Goal: Navigation & Orientation: Go to known website

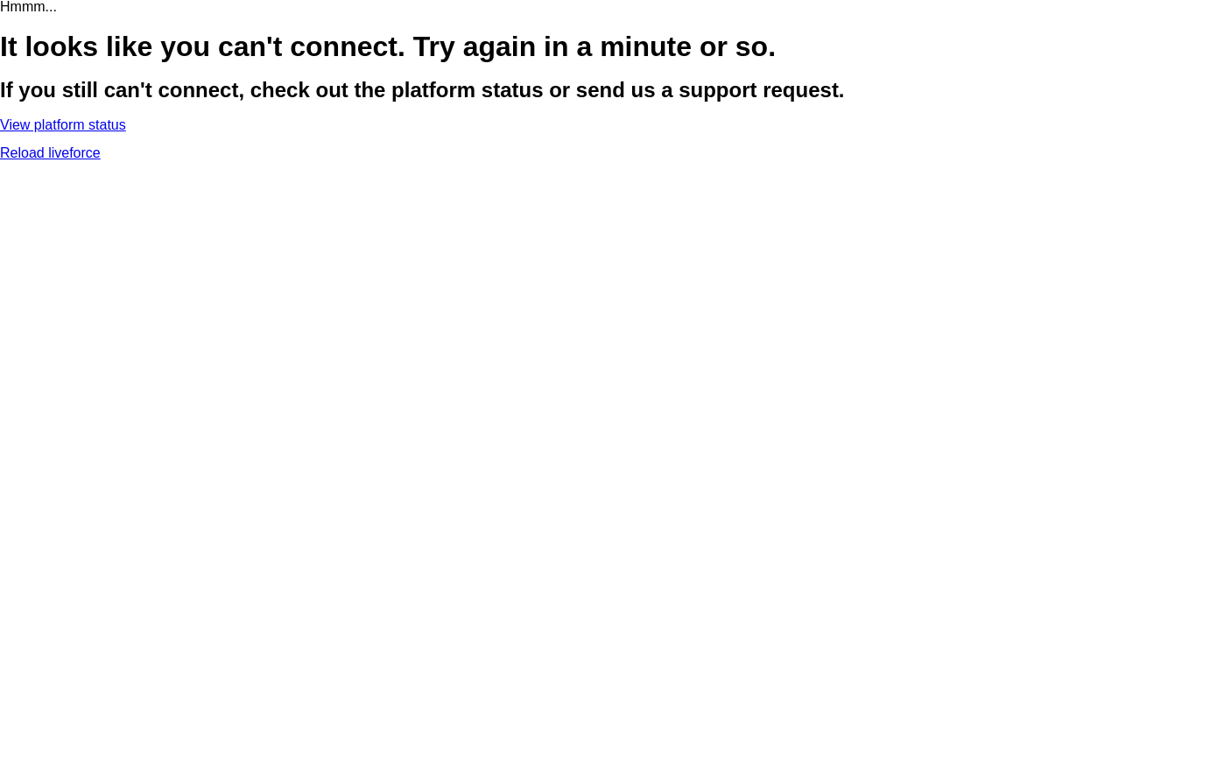
click at [101, 160] on link "Reload liveforce" at bounding box center [50, 152] width 101 height 15
